Goal: Book appointment/travel/reservation

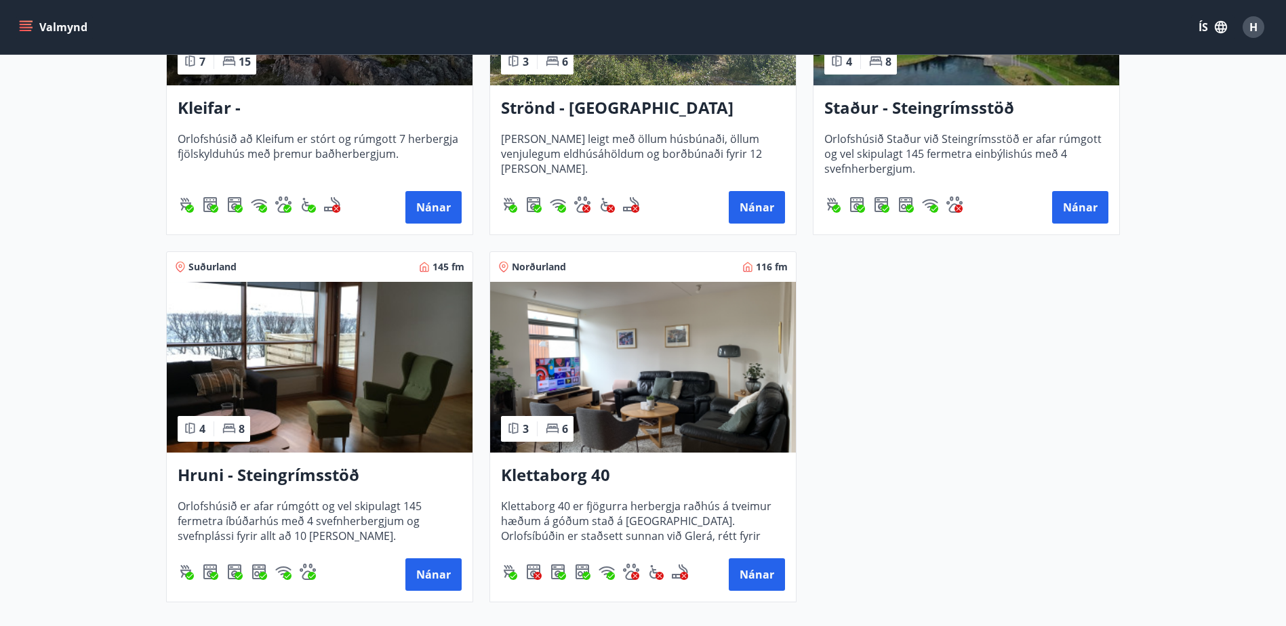
scroll to position [813, 0]
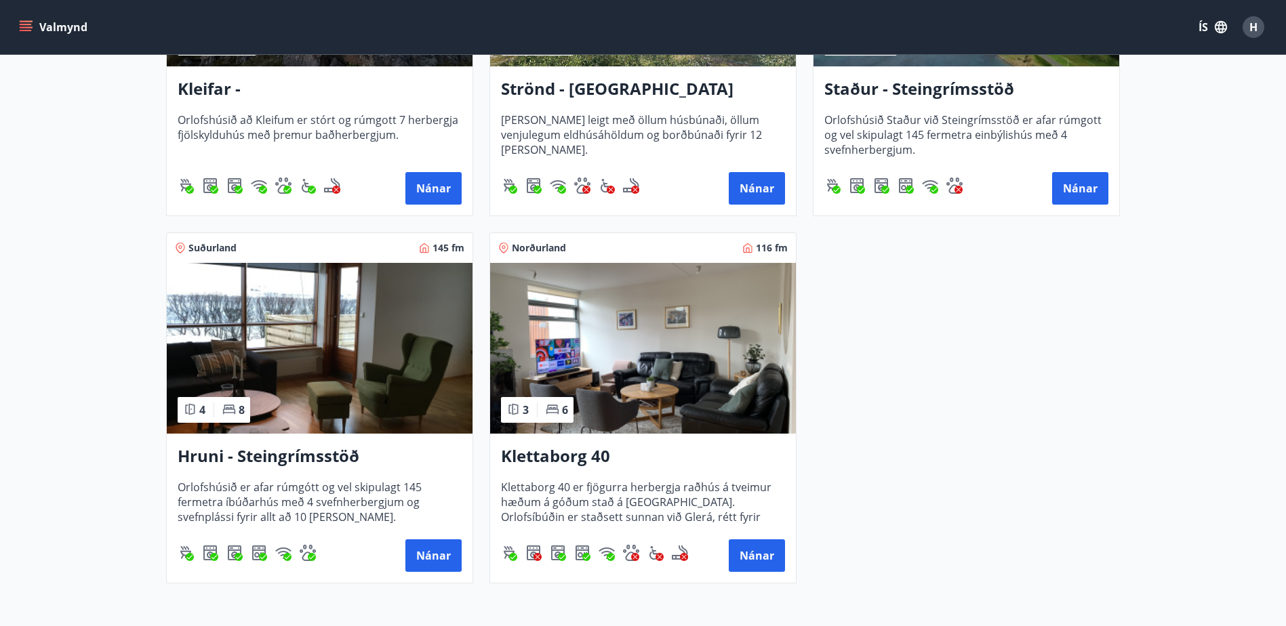
click at [588, 361] on img at bounding box center [643, 348] width 306 height 171
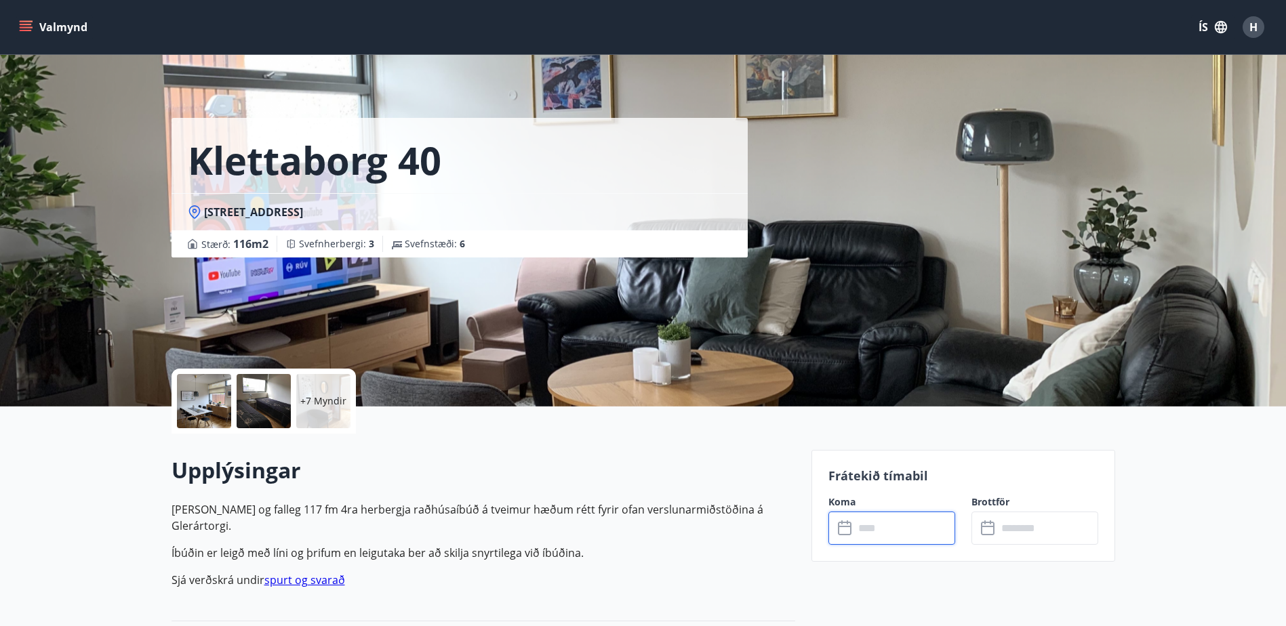
click at [911, 535] on input "text" at bounding box center [904, 528] width 101 height 33
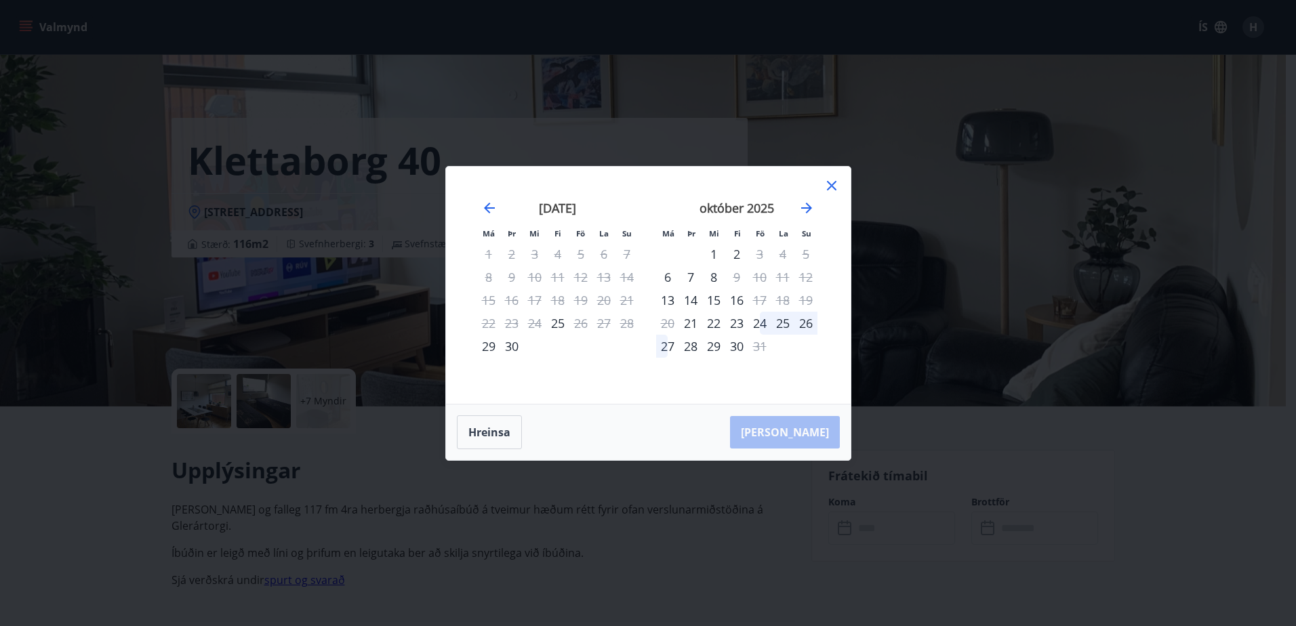
click at [802, 218] on div "október 2025" at bounding box center [736, 213] width 161 height 60
click at [804, 213] on icon "Move forward to switch to the next month." at bounding box center [806, 208] width 16 height 16
click at [814, 209] on icon "Move forward to switch to the next month." at bounding box center [806, 208] width 16 height 16
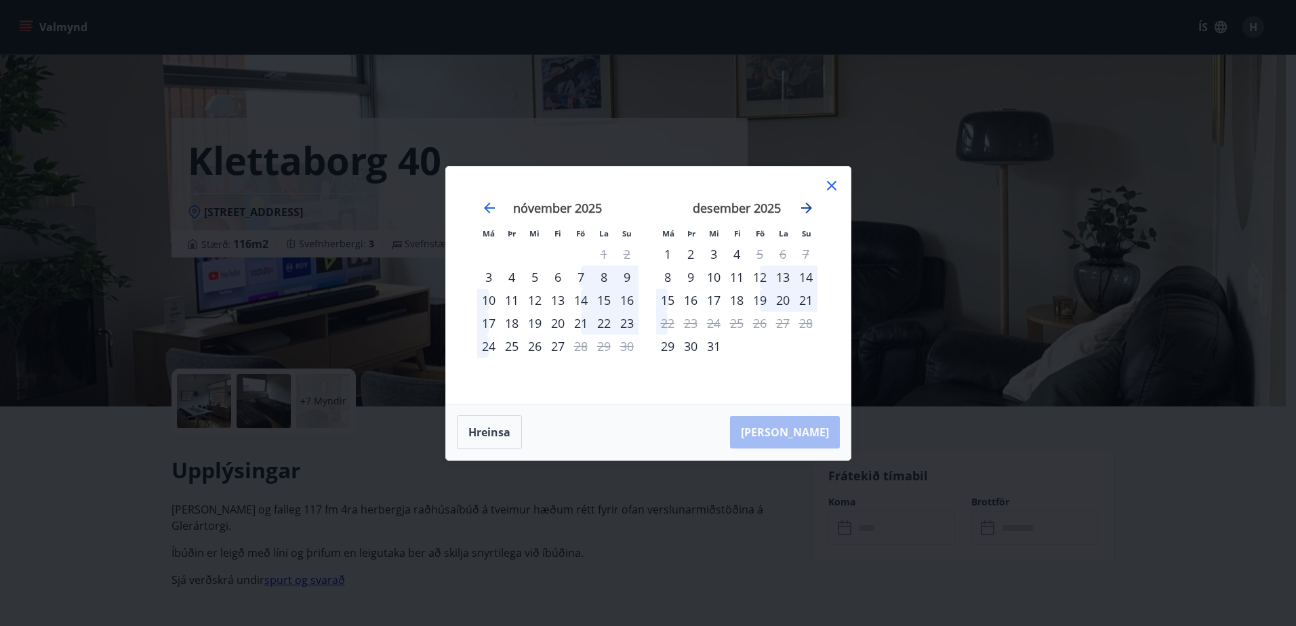
click at [814, 209] on icon "Move forward to switch to the next month." at bounding box center [806, 208] width 16 height 16
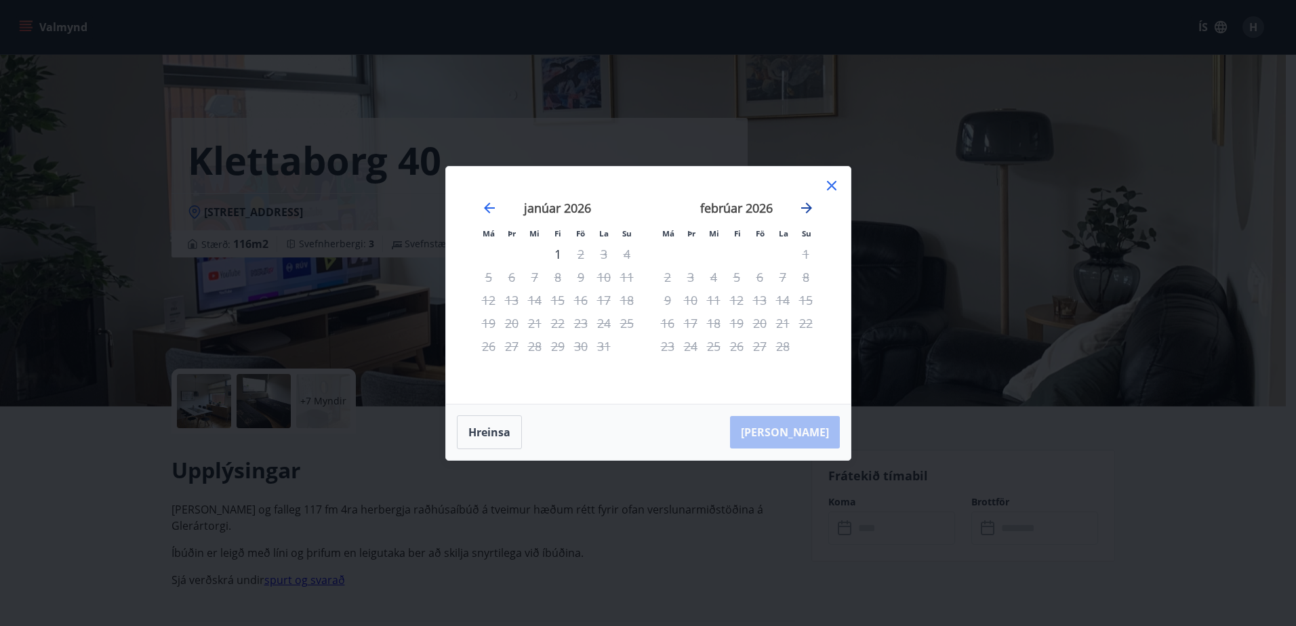
click at [814, 209] on icon "Move forward to switch to the next month." at bounding box center [806, 208] width 16 height 16
click at [492, 207] on icon "Move backward to switch to the previous month." at bounding box center [489, 208] width 16 height 16
click at [119, 422] on div "Má Þr Mi Fi Fö La Su Má Þr Mi Fi Fö La Su [DATE] 1 2 3 4 5 6 7 8 9 10 11 12 13 …" at bounding box center [648, 313] width 1296 height 626
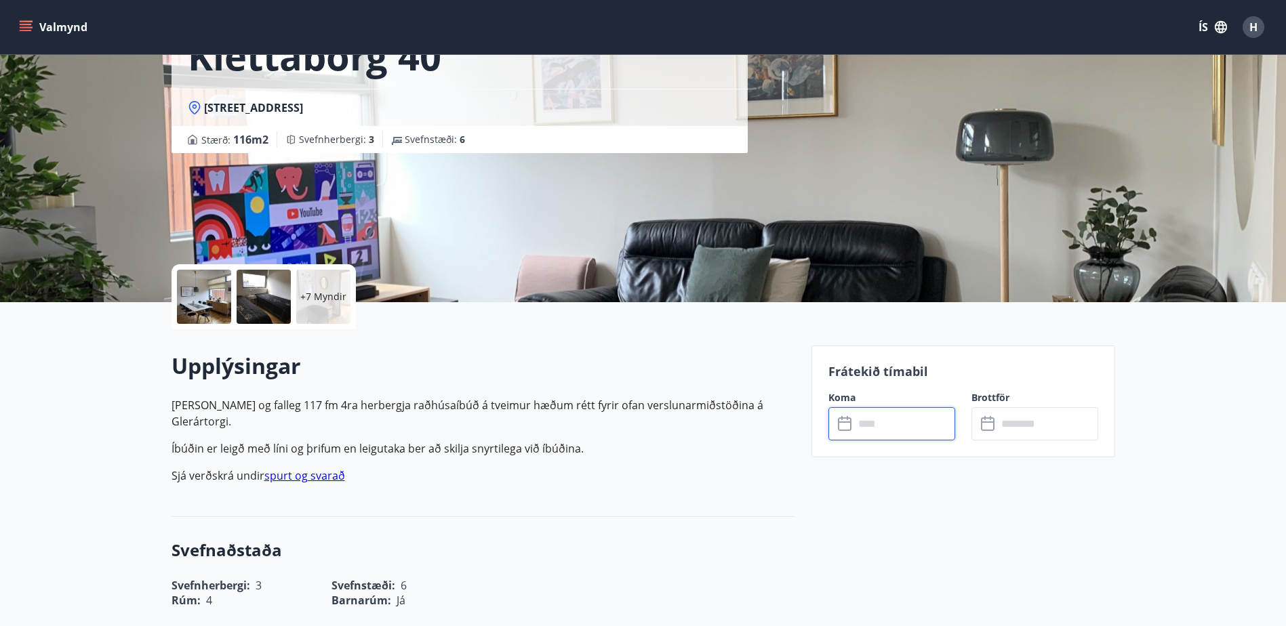
scroll to position [339, 0]
